Goal: Information Seeking & Learning: Learn about a topic

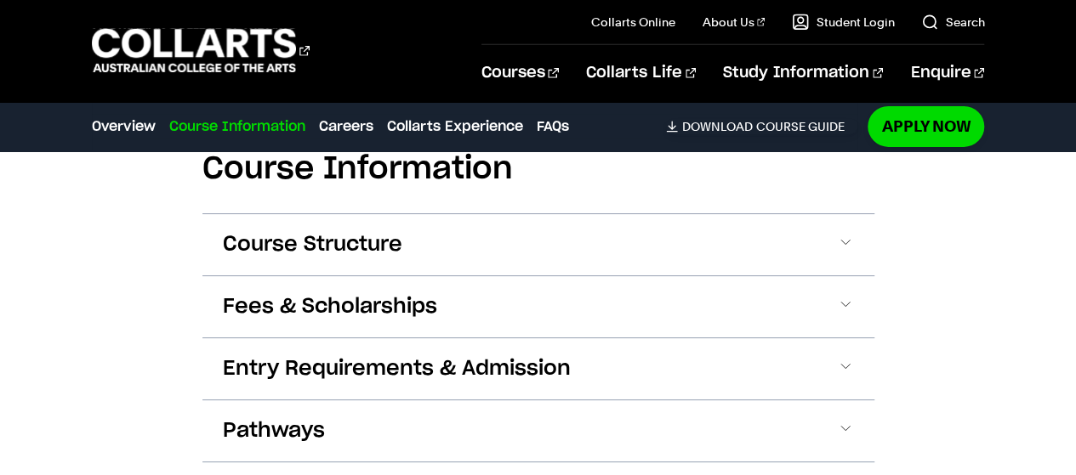
click at [497, 276] on button "Fees & Scholarships" at bounding box center [538, 306] width 672 height 61
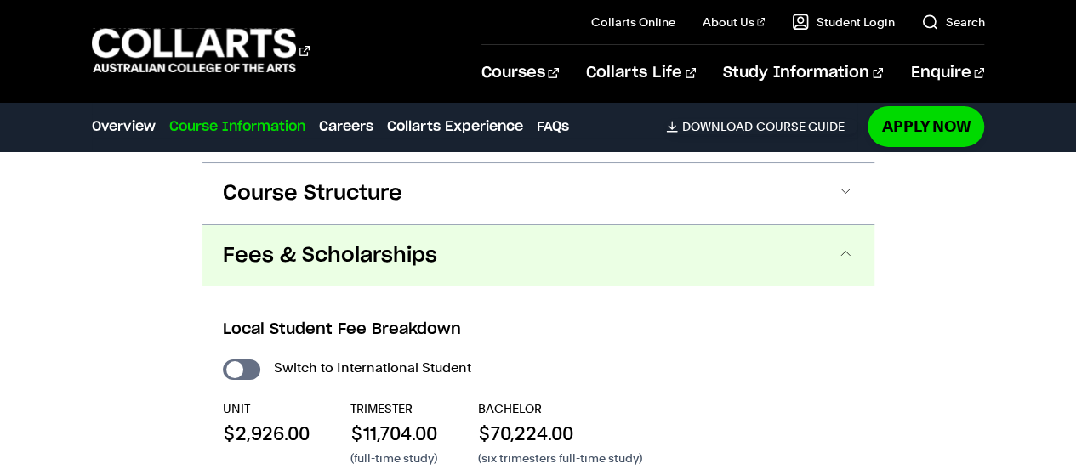
scroll to position [2812, 0]
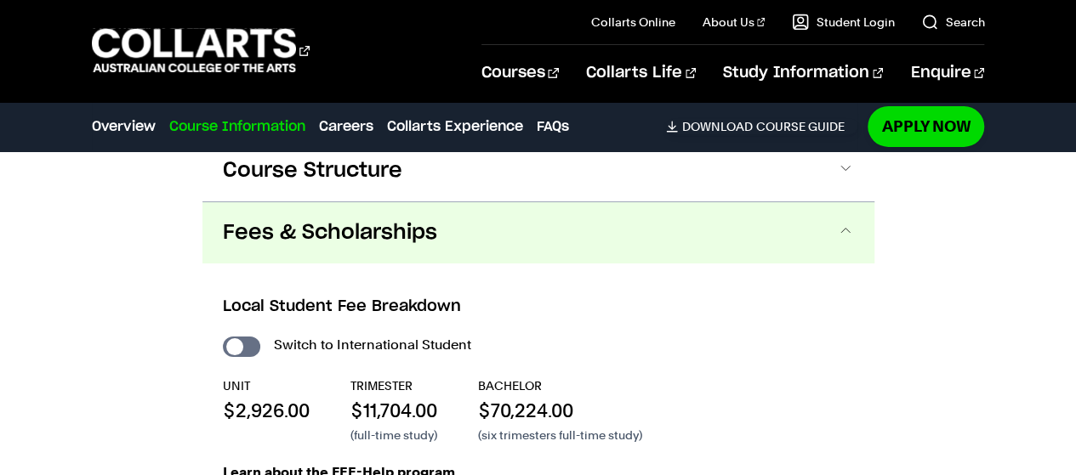
click at [487, 202] on button "Fees & Scholarships" at bounding box center [538, 232] width 672 height 61
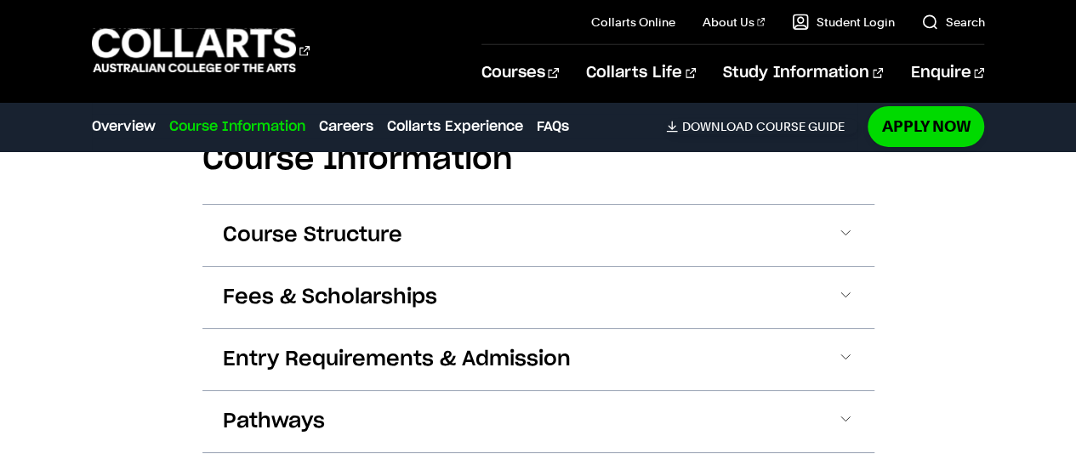
scroll to position [2717, 0]
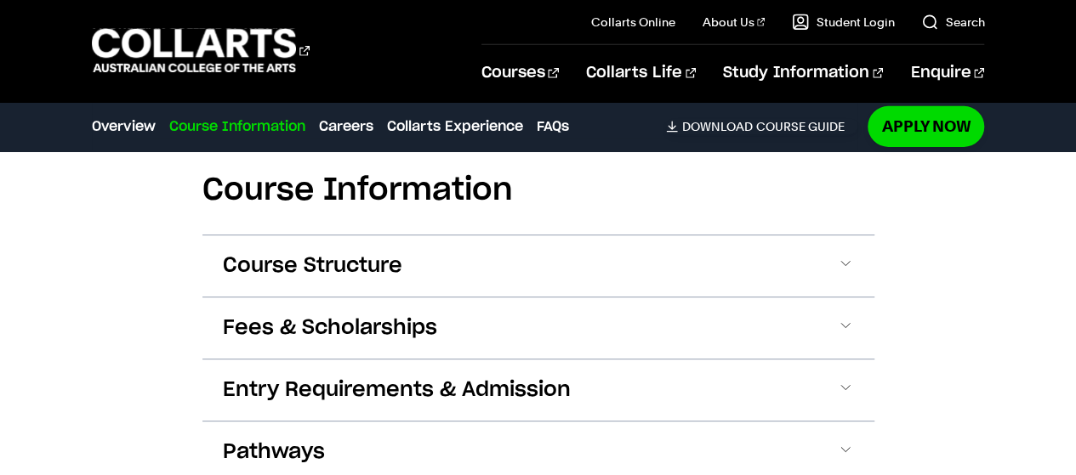
click at [481, 236] on button "Course Structure" at bounding box center [538, 266] width 672 height 61
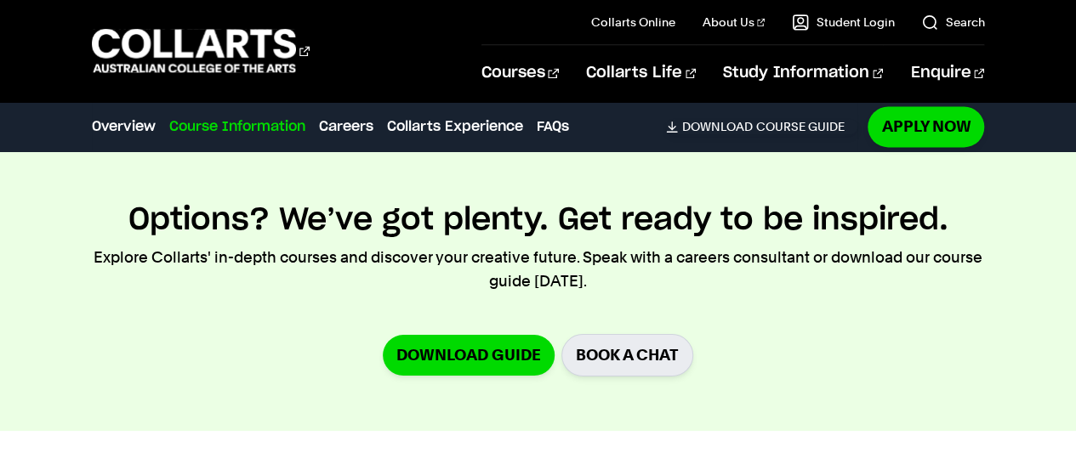
scroll to position [4449, 0]
click at [456, 336] on link "Download Guide" at bounding box center [469, 356] width 172 height 40
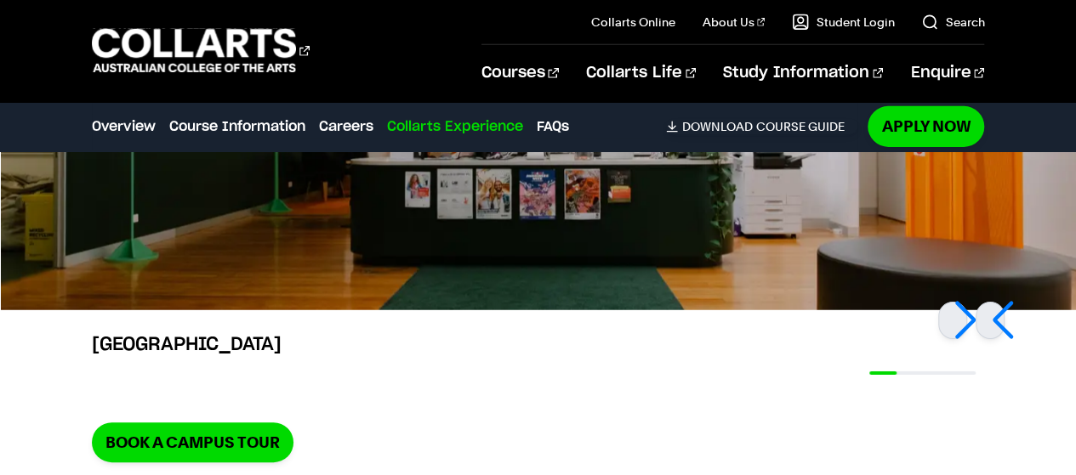
scroll to position [6010, 0]
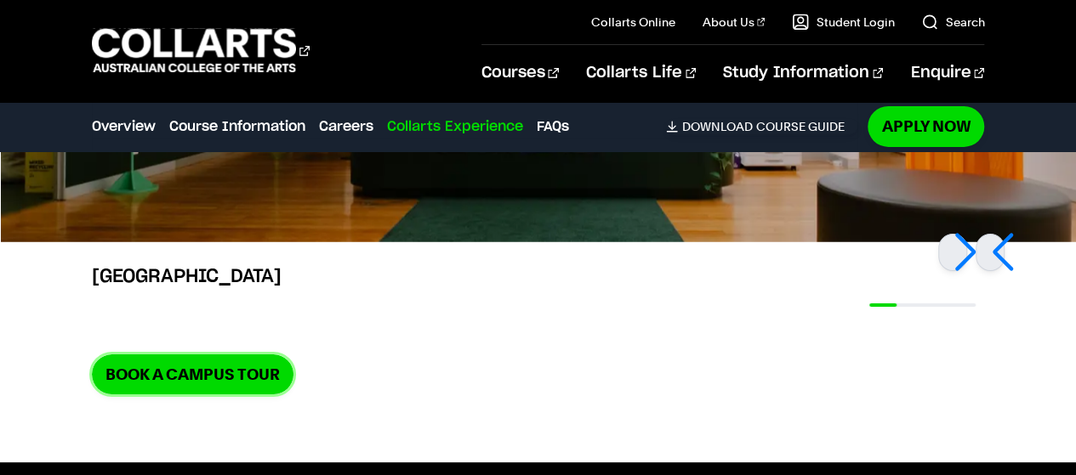
click at [248, 355] on link "Book a Campus Tour" at bounding box center [193, 375] width 202 height 40
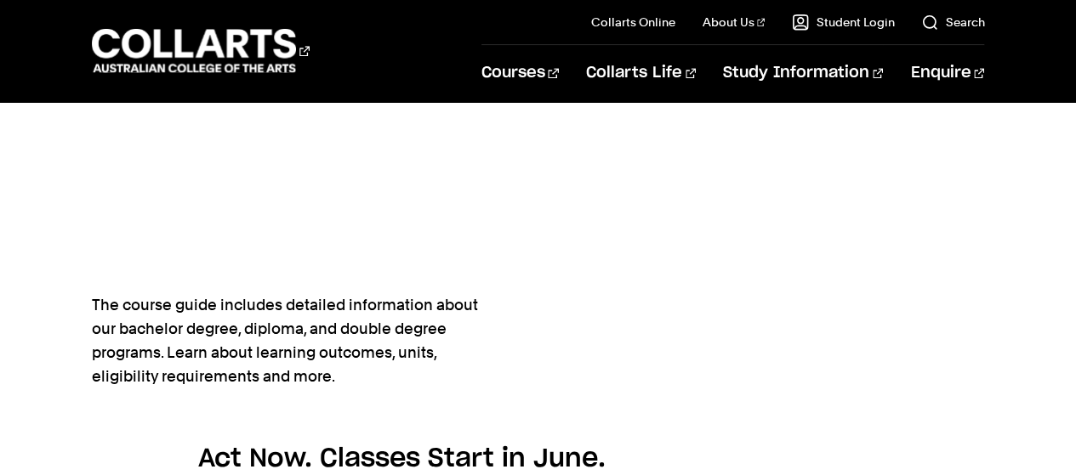
scroll to position [908, 0]
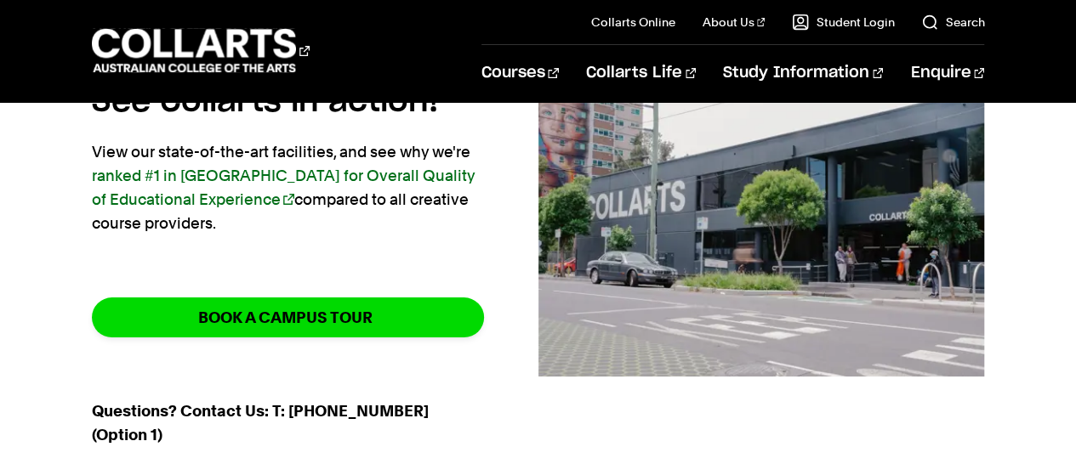
scroll to position [219, 0]
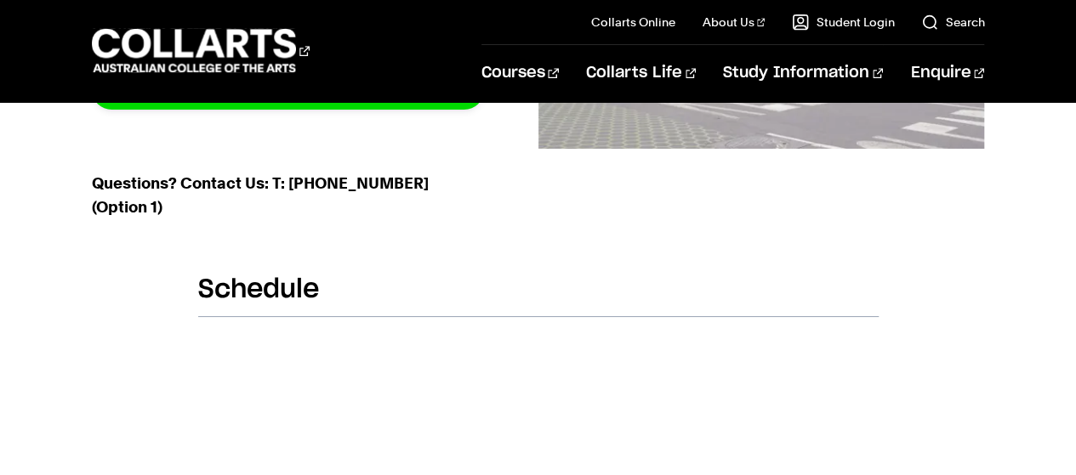
click at [288, 289] on h2 "Schedule" at bounding box center [538, 295] width 680 height 43
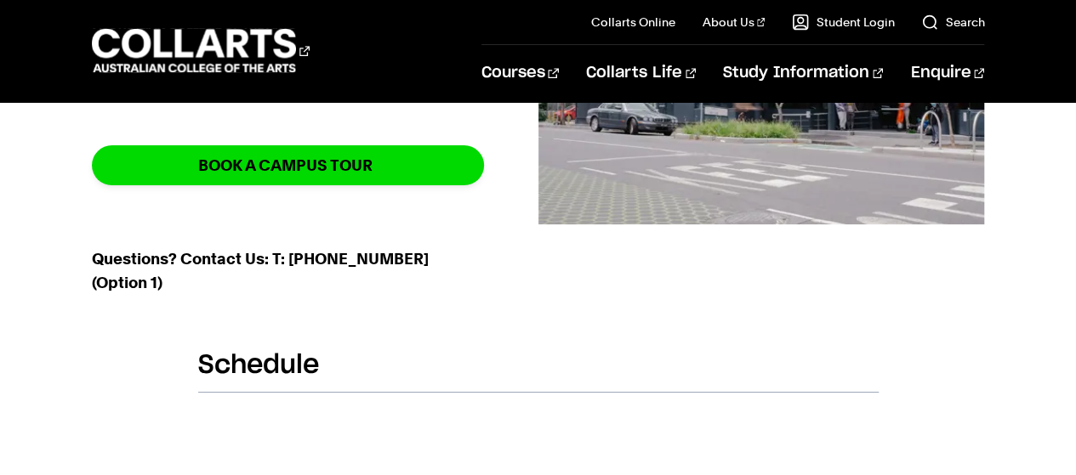
scroll to position [0, 0]
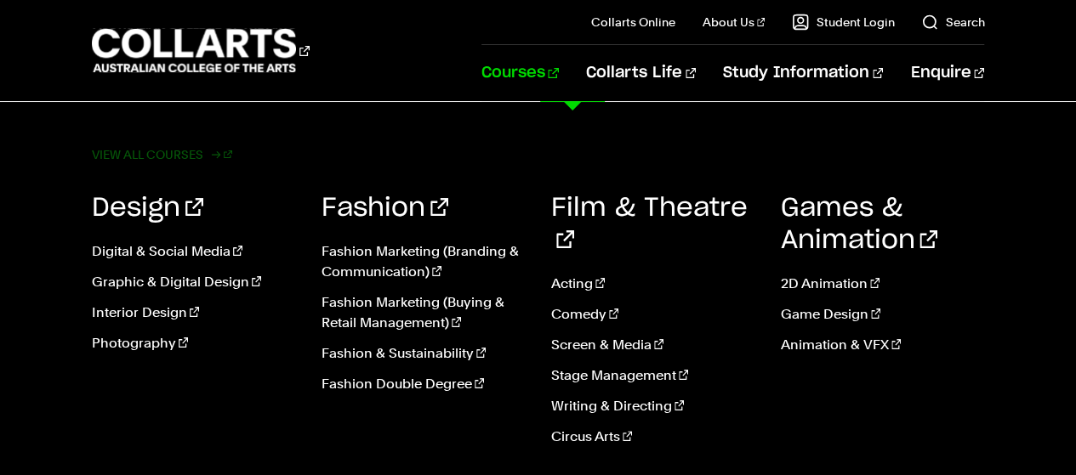
click at [200, 149] on link "View all courses" at bounding box center [162, 155] width 141 height 24
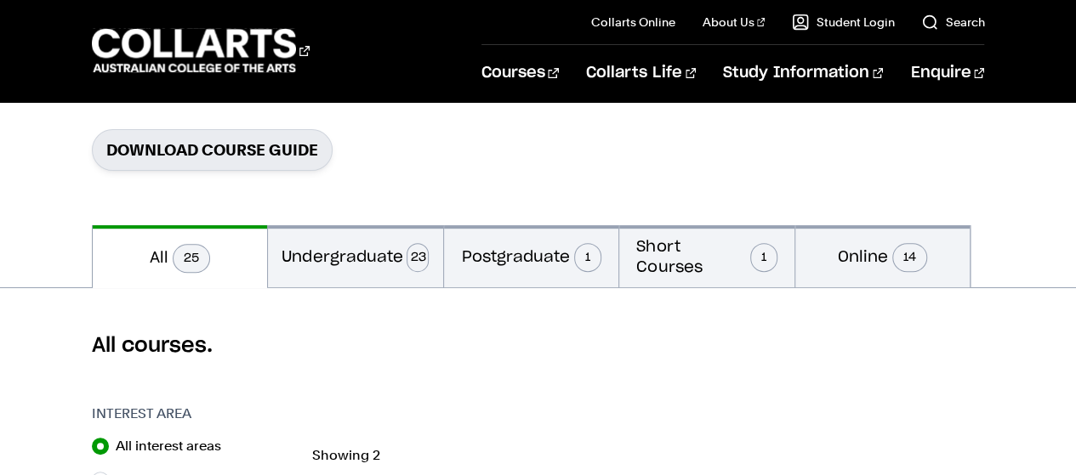
scroll to position [317, 0]
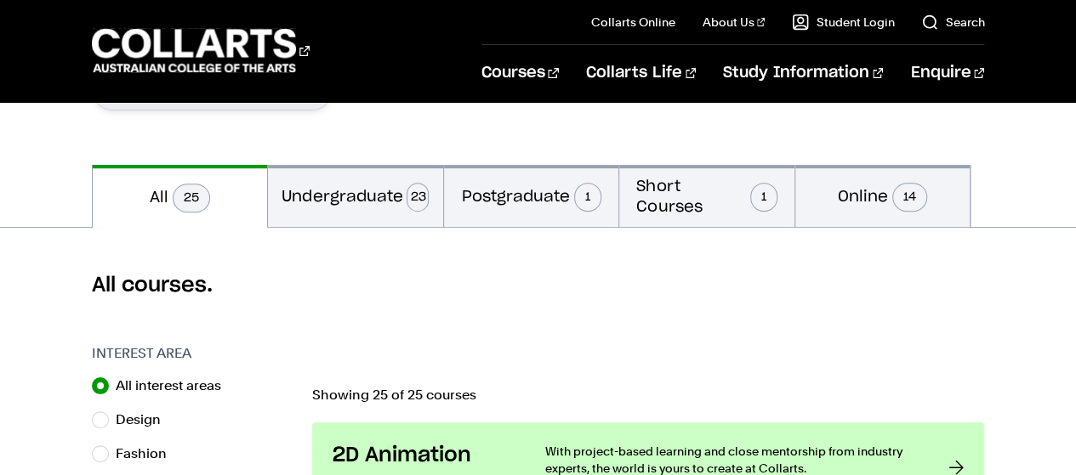
click at [339, 215] on button "Undergraduate 23" at bounding box center [355, 196] width 175 height 62
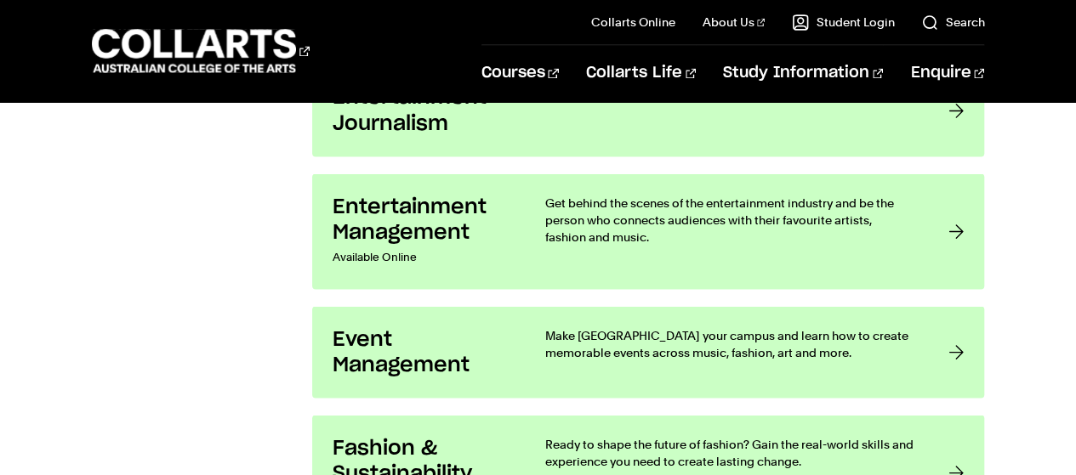
scroll to position [1489, 0]
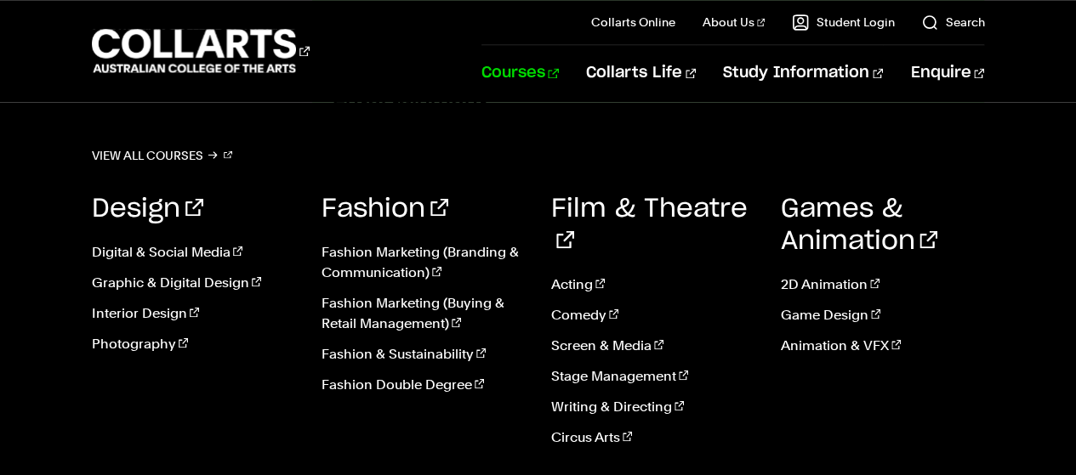
drag, startPoint x: 505, startPoint y: 270, endPoint x: 588, endPoint y: 64, distance: 221.8
click at [559, 64] on link "Courses" at bounding box center [519, 73] width 77 height 56
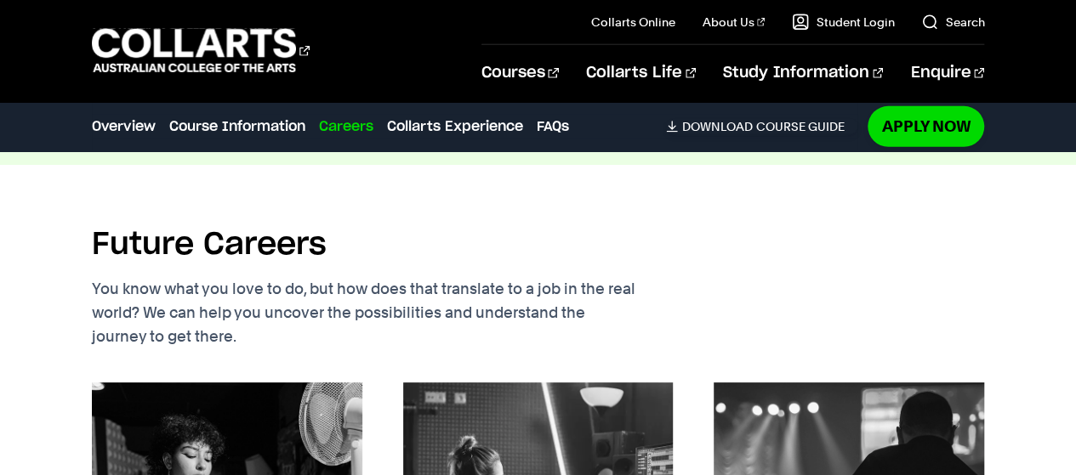
scroll to position [2499, 0]
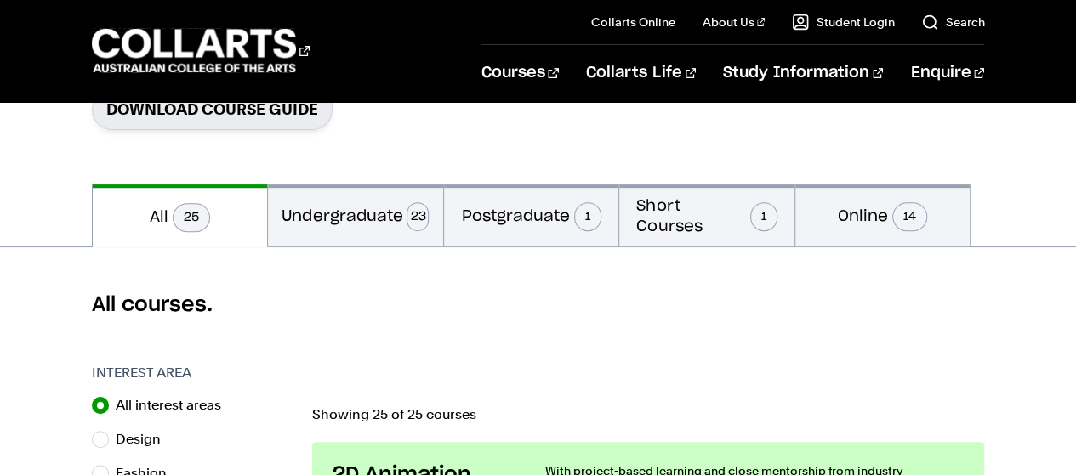
click at [384, 216] on button "Undergraduate 23" at bounding box center [355, 216] width 175 height 62
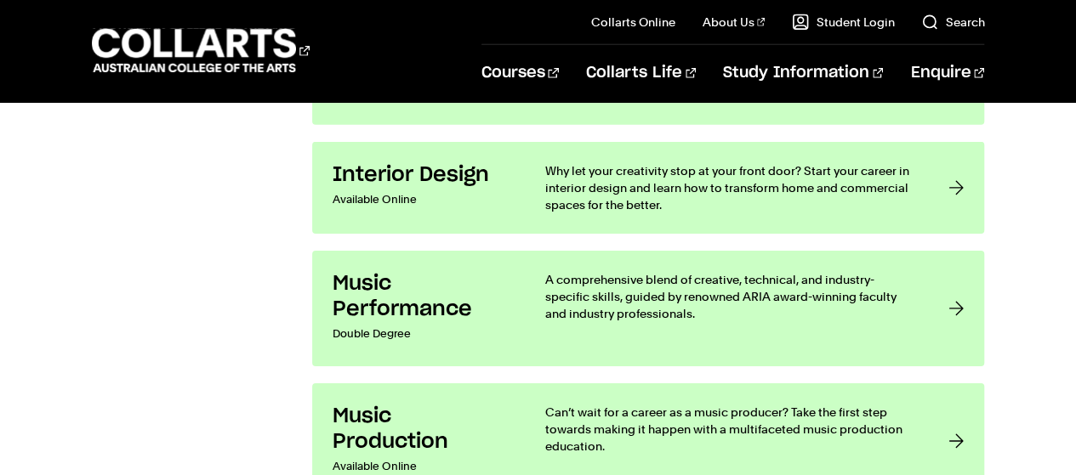
scroll to position [2629, 0]
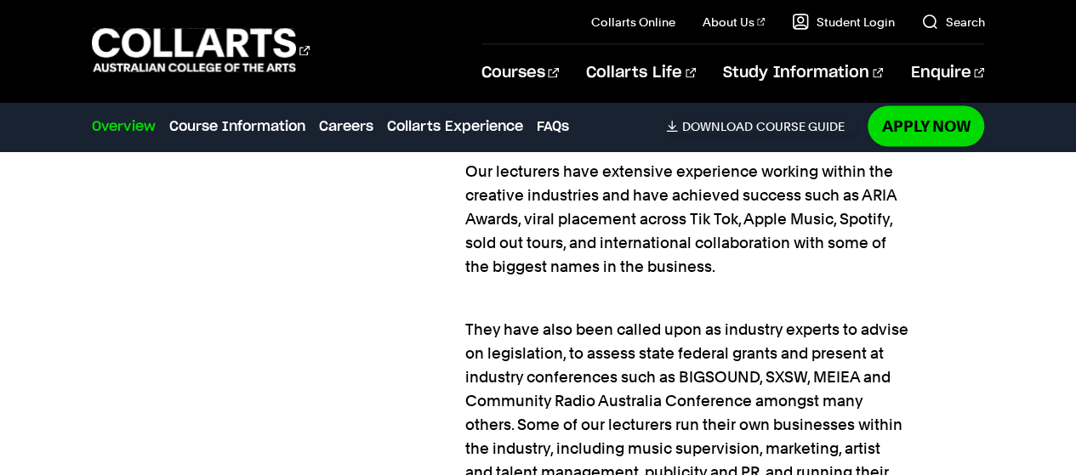
scroll to position [1684, 0]
